Goal: Check status: Check status

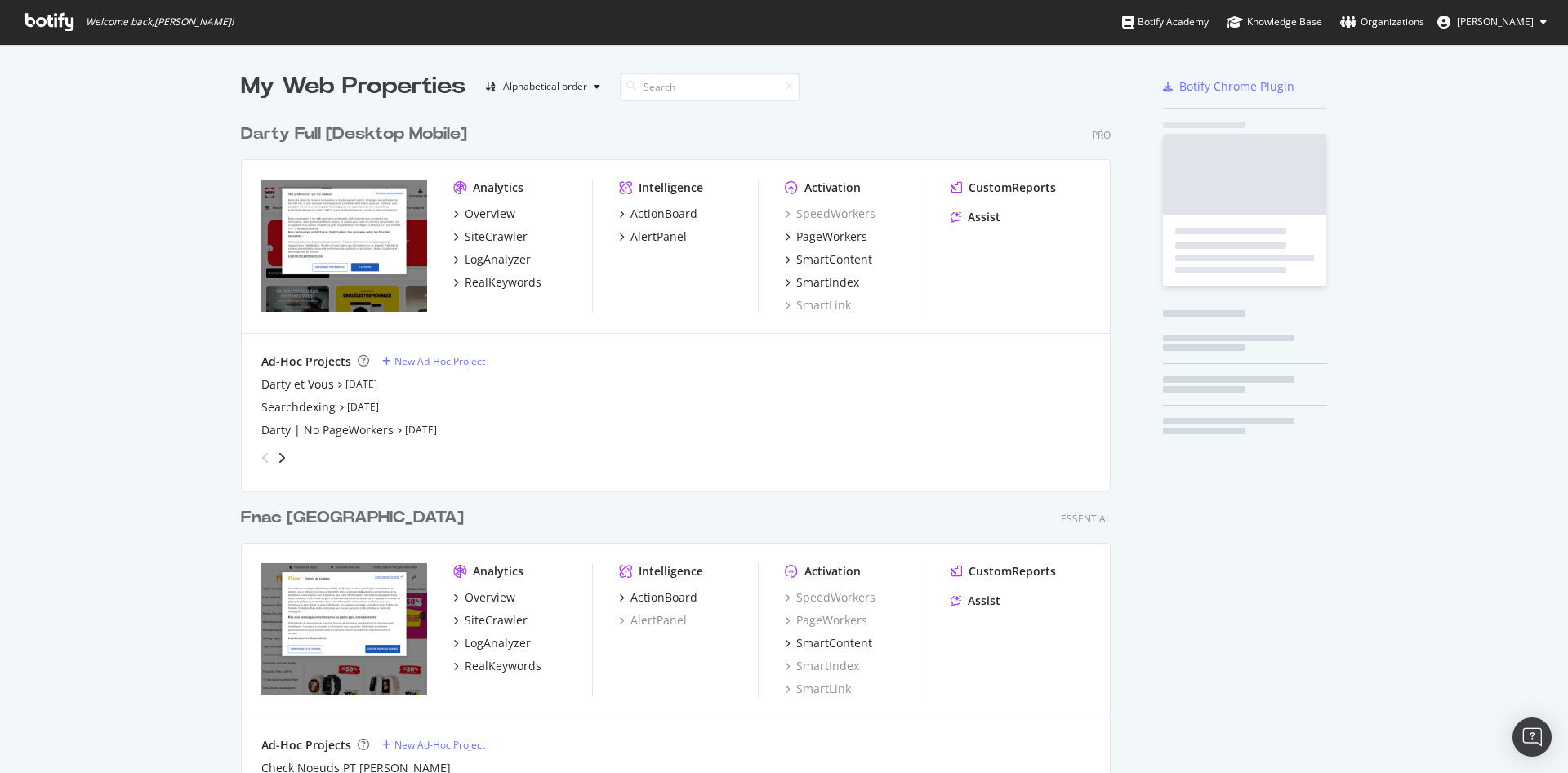
scroll to position [759, 1540]
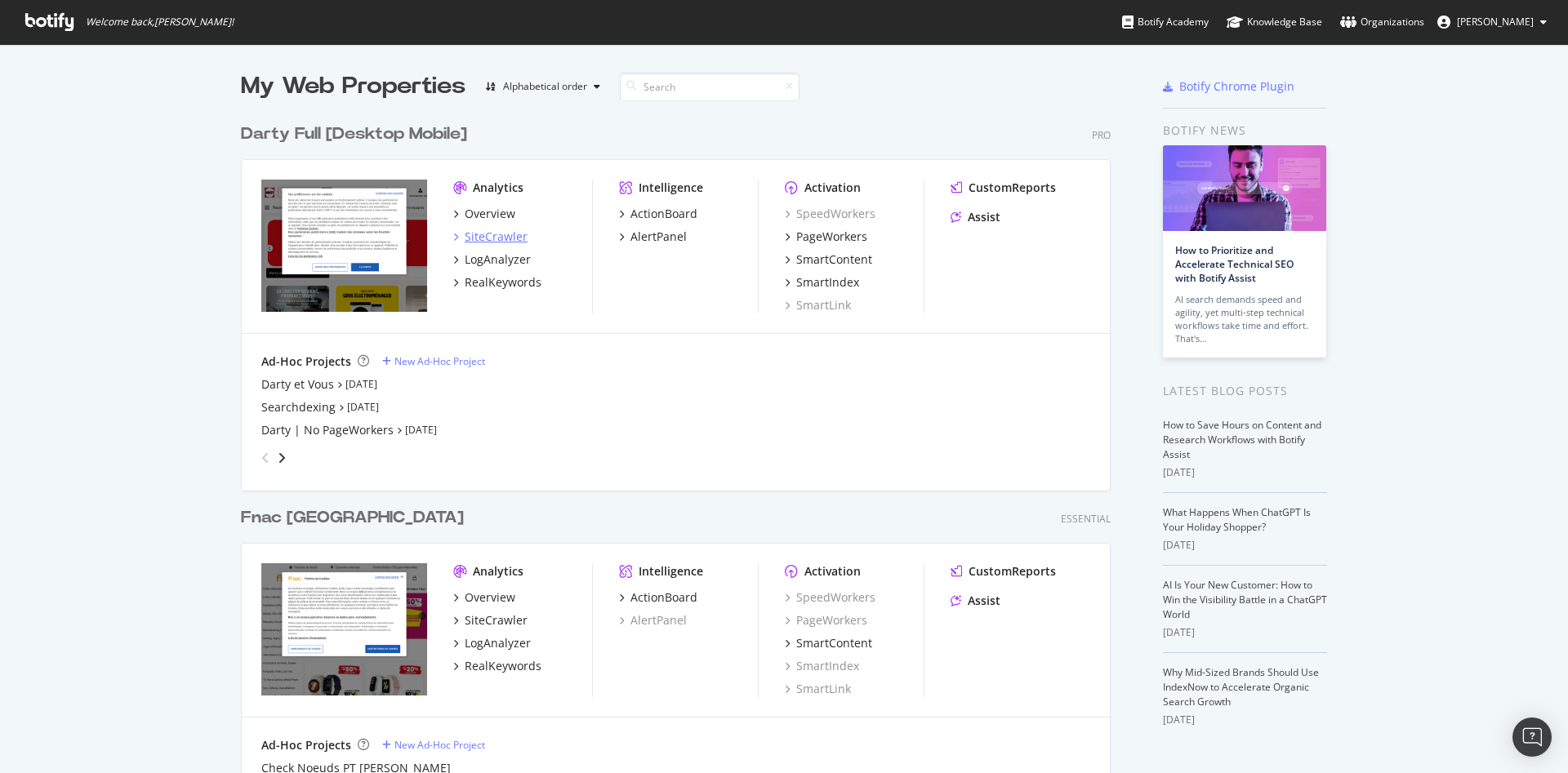
click at [475, 243] on div "SiteCrawler" at bounding box center [496, 236] width 63 height 17
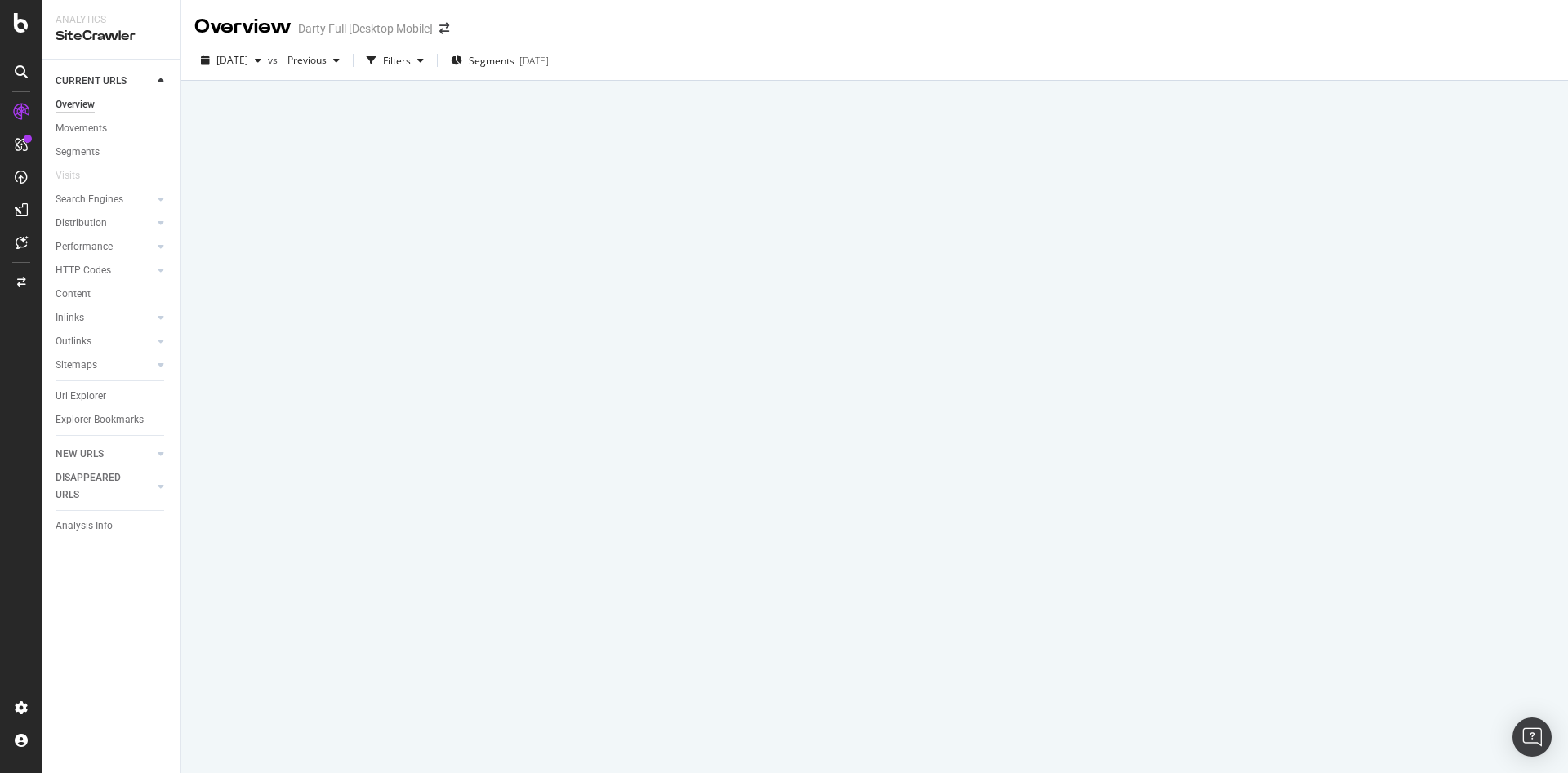
click at [712, 431] on div at bounding box center [875, 427] width 1387 height 693
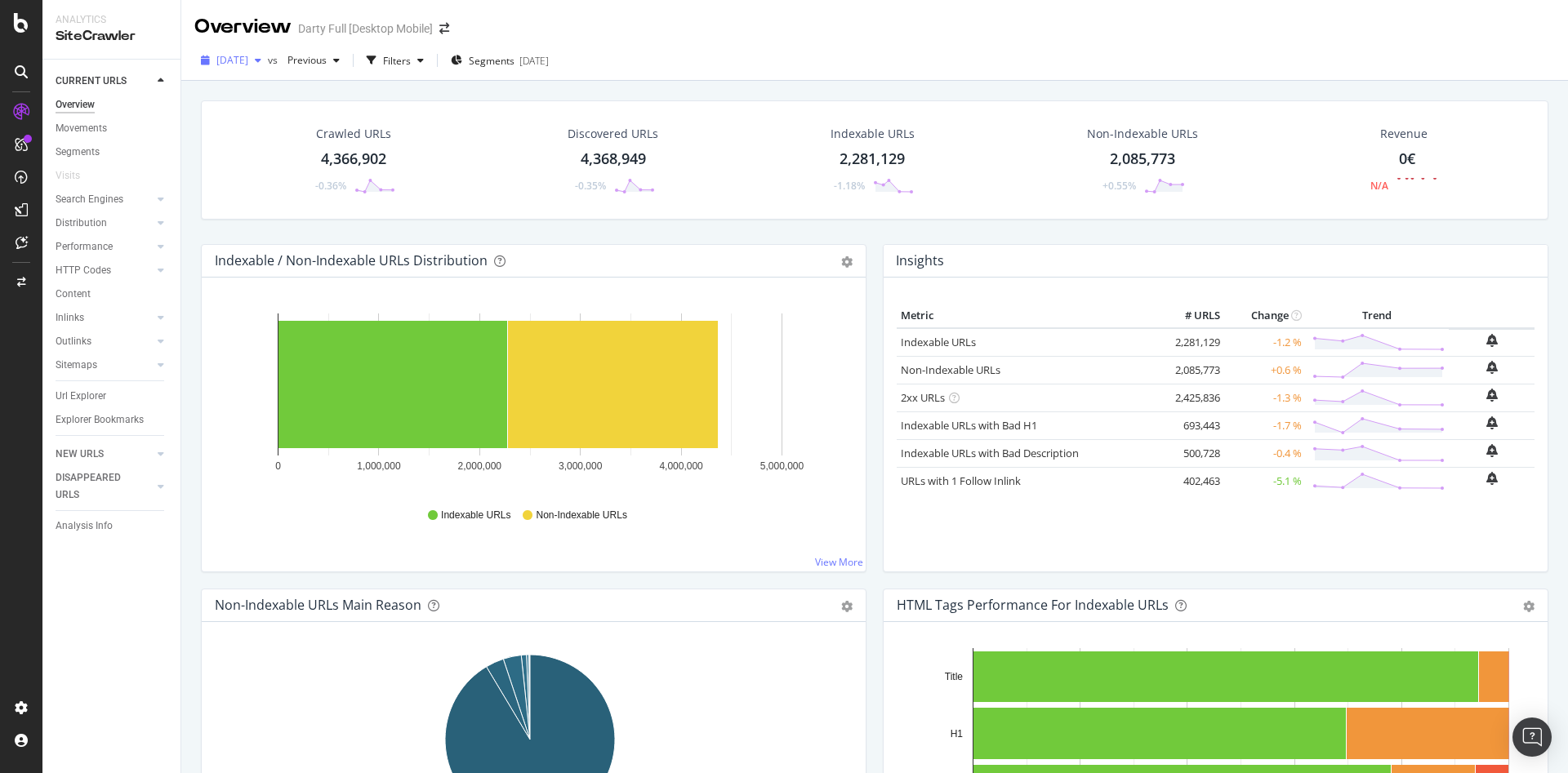
click at [261, 63] on icon "button" at bounding box center [258, 61] width 7 height 10
click at [612, 26] on div "Overview [PERSON_NAME] Full [Desktop Mobile]" at bounding box center [875, 21] width 1387 height 41
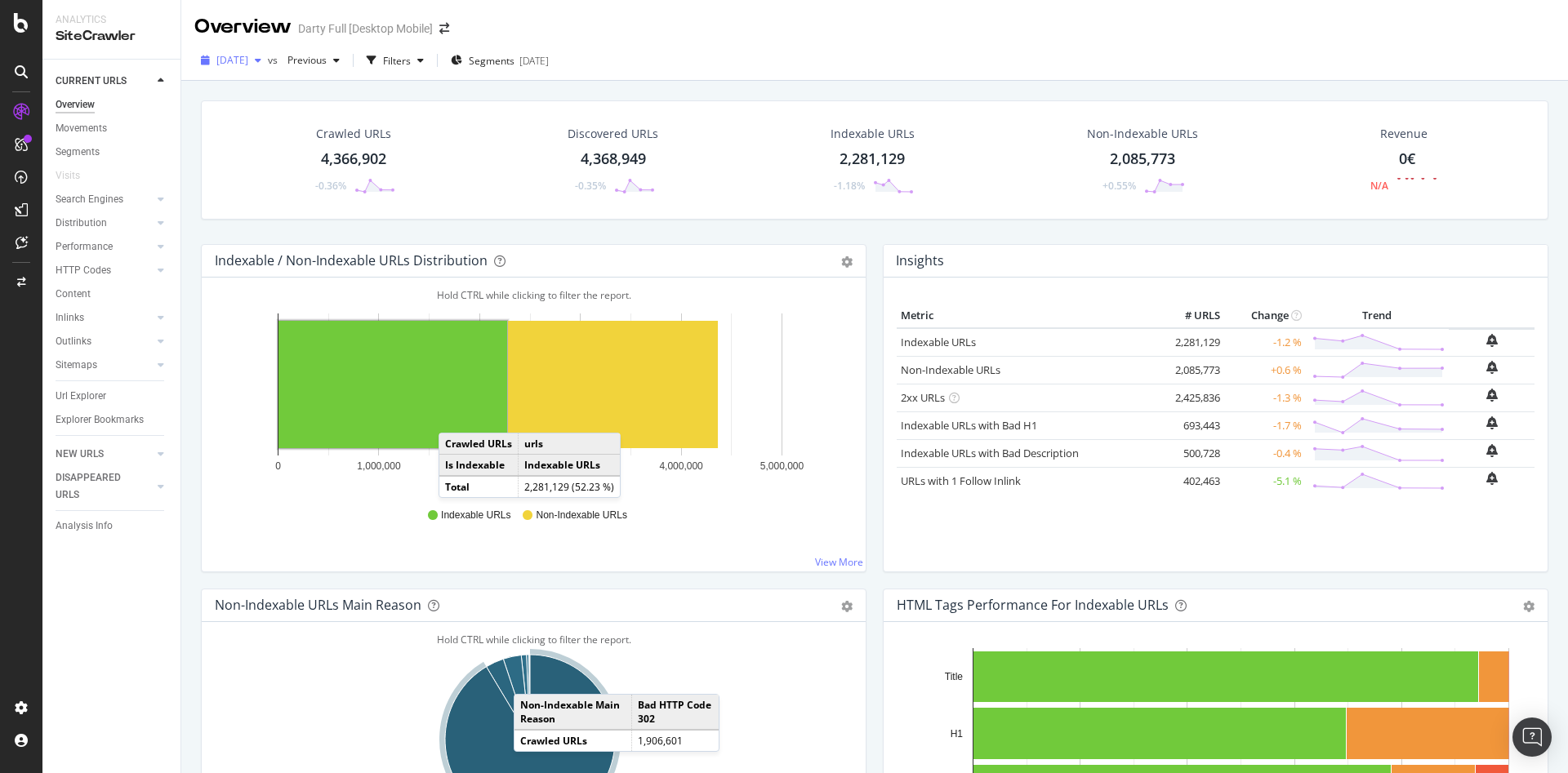
click at [267, 64] on div "button" at bounding box center [258, 61] width 20 height 10
